Goal: Information Seeking & Learning: Stay updated

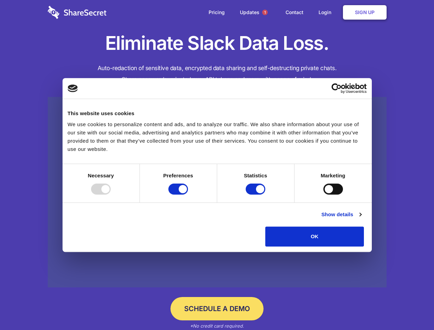
click at [111, 195] on div at bounding box center [101, 189] width 20 height 11
click at [188, 195] on input "Preferences" at bounding box center [178, 189] width 20 height 11
checkbox input "false"
click at [256, 195] on input "Statistics" at bounding box center [256, 189] width 20 height 11
checkbox input "false"
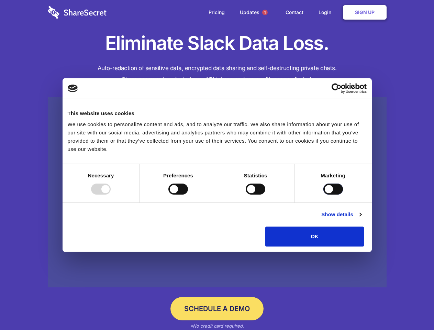
click at [323, 195] on input "Marketing" at bounding box center [333, 189] width 20 height 11
checkbox input "true"
click at [361, 219] on link "Show details" at bounding box center [341, 214] width 40 height 8
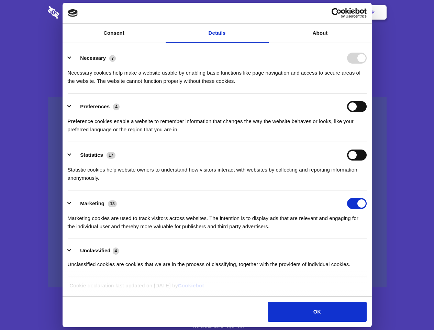
click at [370, 249] on ul "Necessary 7 Necessary cookies help make a website usable by enabling basic func…" at bounding box center [217, 161] width 306 height 232
click at [265, 12] on span "1" at bounding box center [265, 13] width 6 height 6
